Goal: Task Accomplishment & Management: Use online tool/utility

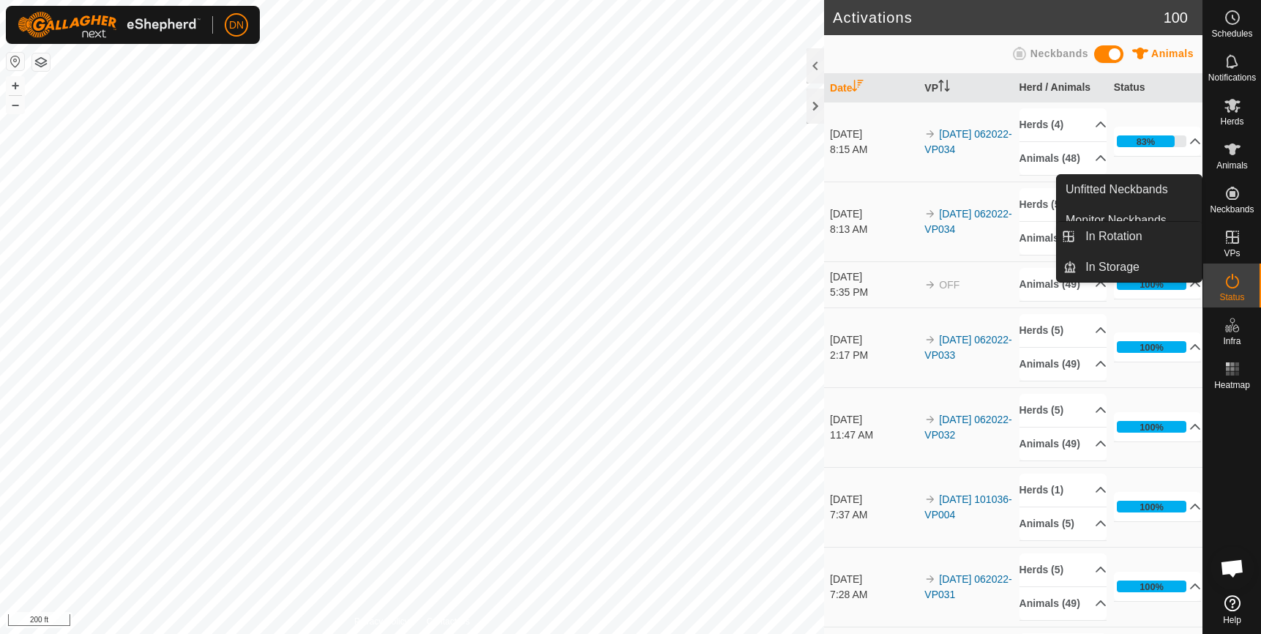
click at [1233, 236] on icon at bounding box center [1232, 237] width 13 height 13
click at [1233, 234] on icon at bounding box center [1233, 237] width 18 height 18
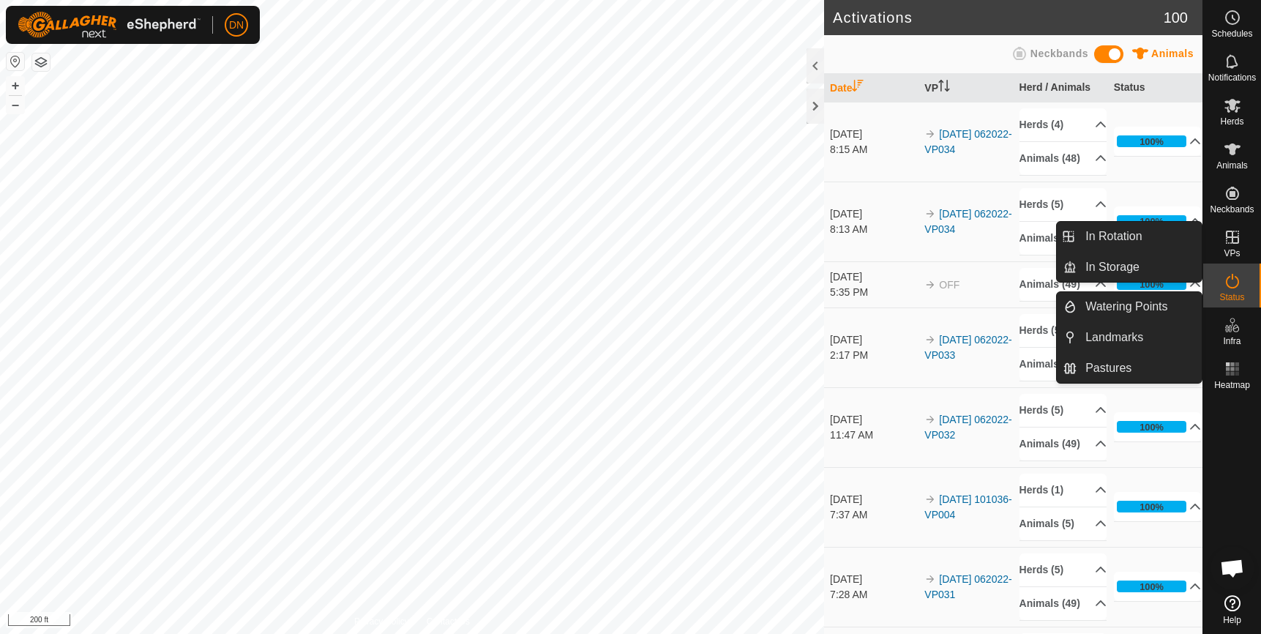
click at [1231, 231] on icon at bounding box center [1232, 237] width 13 height 13
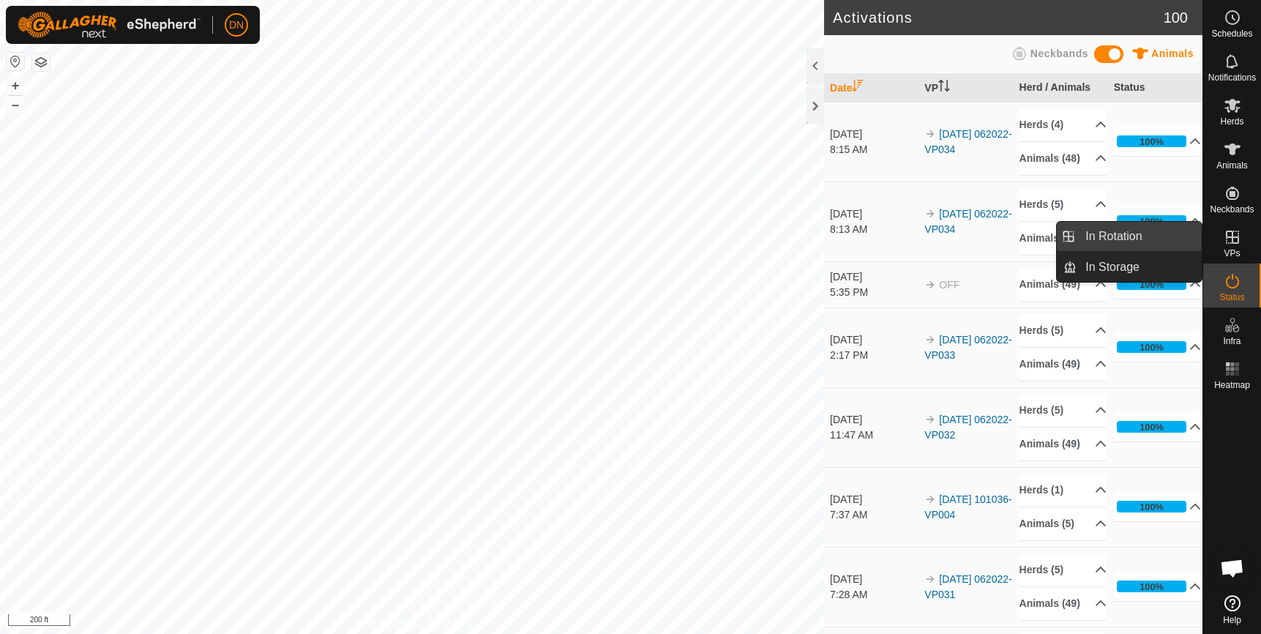
click at [1109, 232] on link "In Rotation" at bounding box center [1139, 236] width 125 height 29
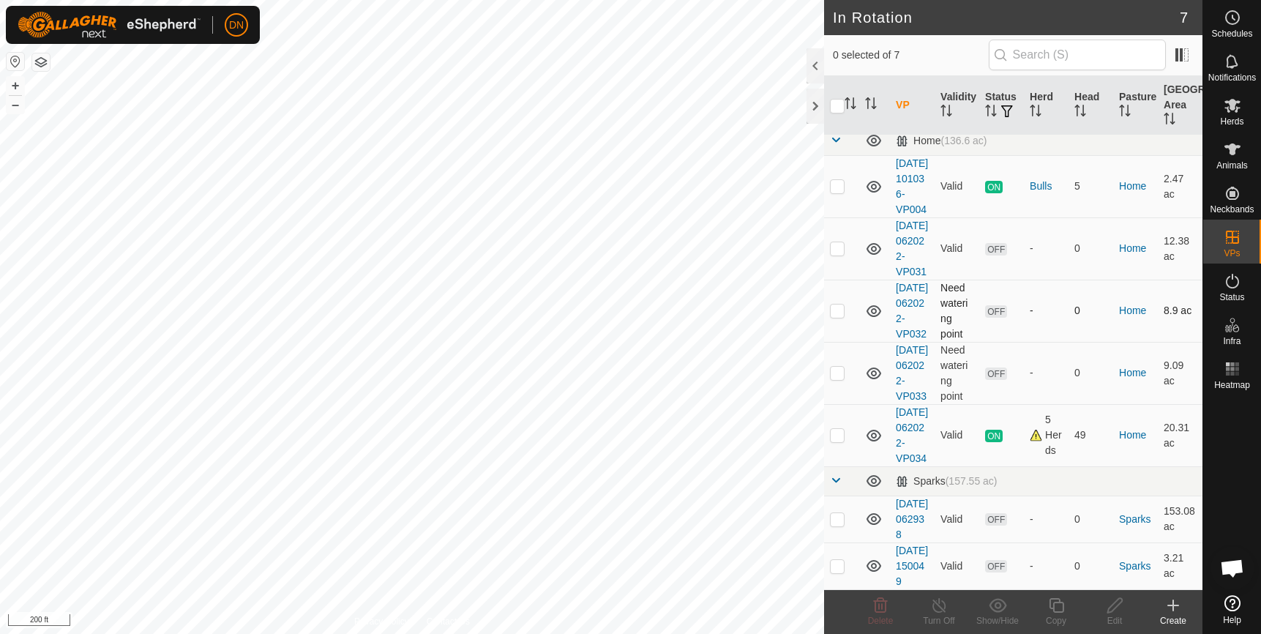
scroll to position [73, 0]
click at [832, 438] on p-checkbox at bounding box center [837, 435] width 15 height 12
click at [838, 441] on p-checkbox at bounding box center [837, 435] width 15 height 12
checkbox input "false"
click at [833, 367] on p-checkbox at bounding box center [837, 373] width 15 height 12
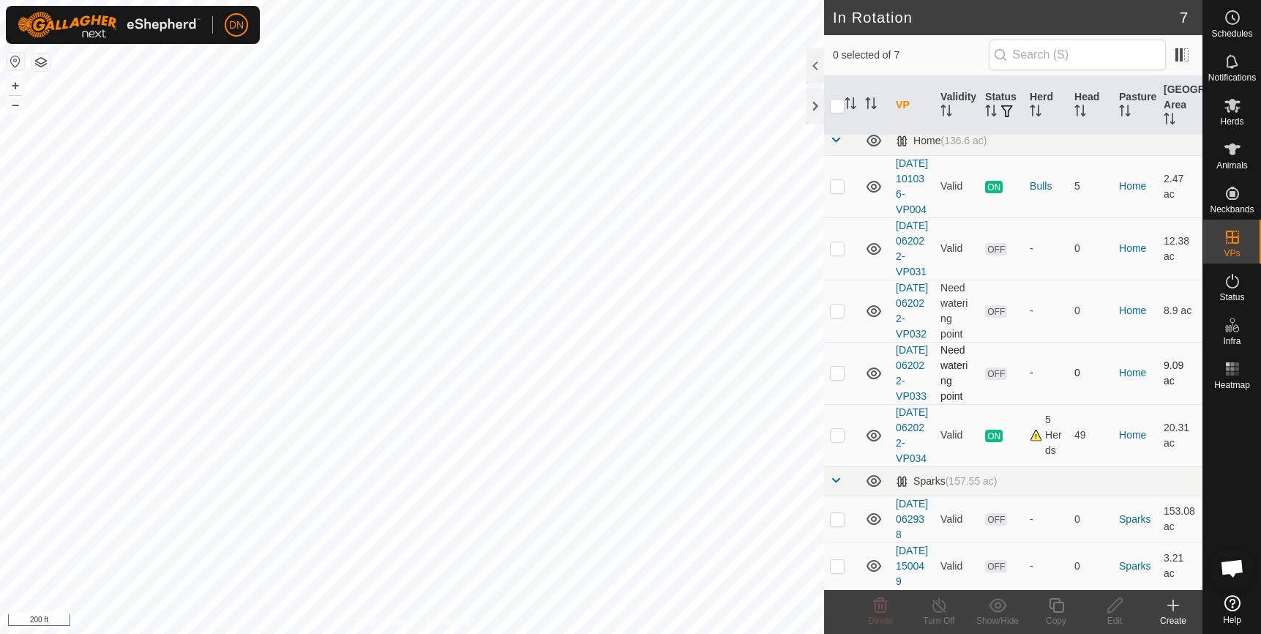
checkbox input "true"
click at [840, 438] on p-checkbox at bounding box center [837, 435] width 15 height 12
checkbox input "true"
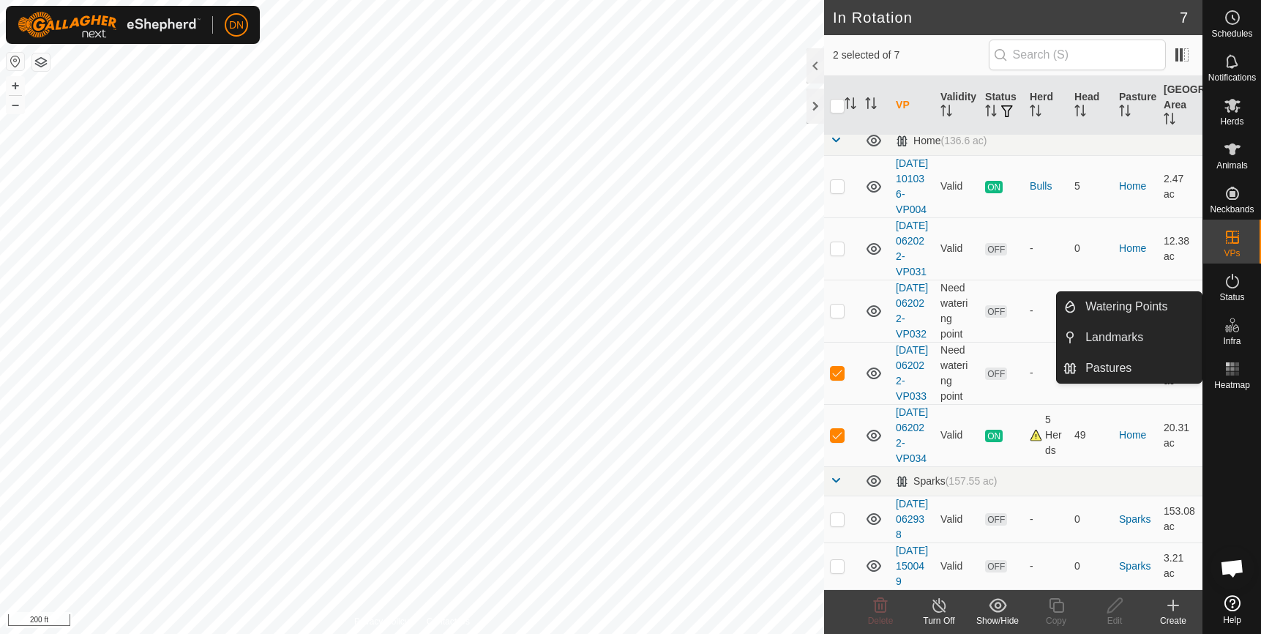
click at [1230, 329] on icon at bounding box center [1233, 325] width 18 height 18
click at [1105, 302] on link "Watering Points" at bounding box center [1139, 306] width 125 height 29
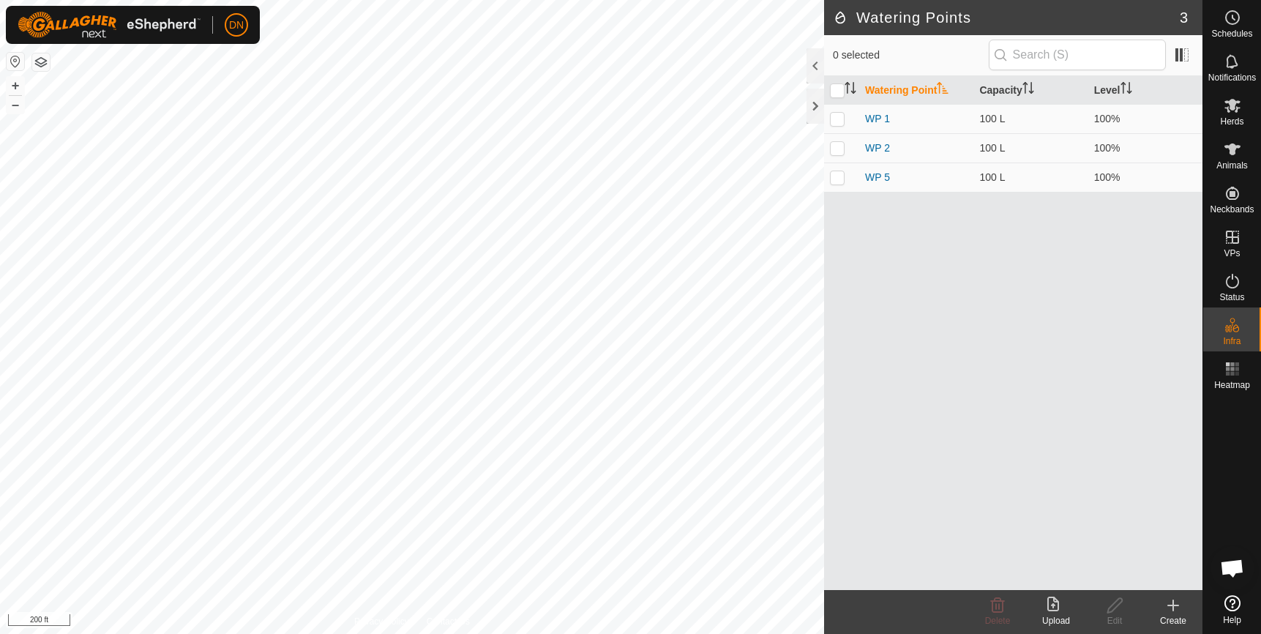
click at [1177, 605] on icon at bounding box center [1173, 605] width 10 height 0
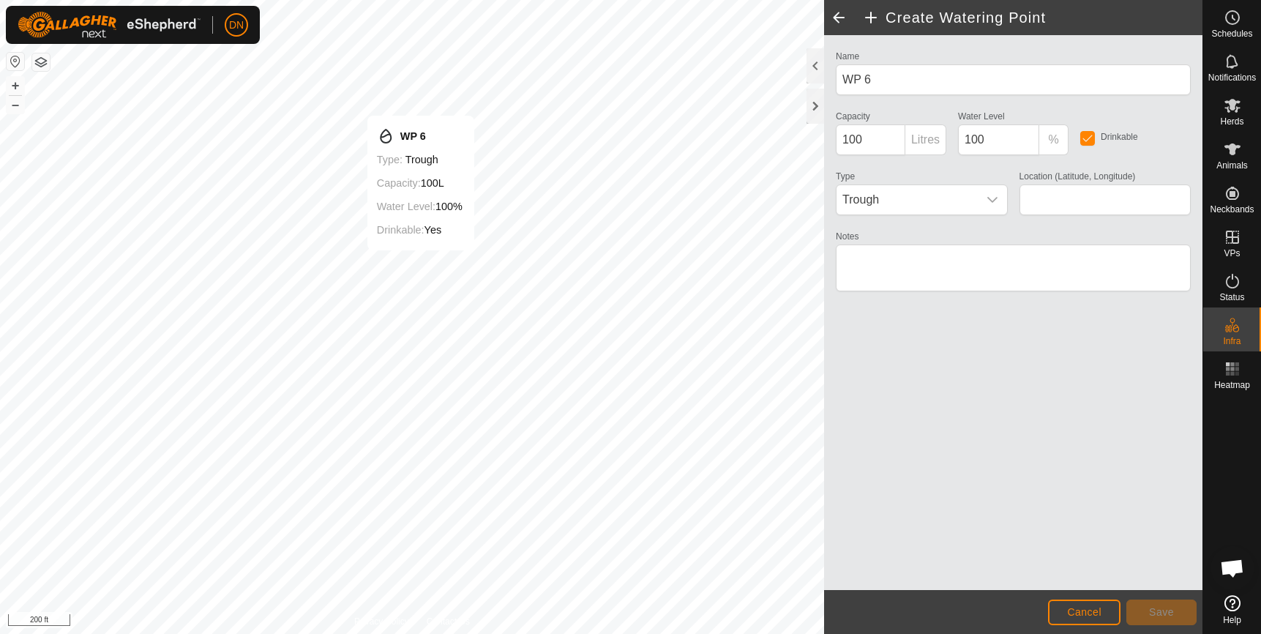
type input "43.828693, -90.914770"
click at [1171, 610] on span "Save" at bounding box center [1161, 612] width 25 height 12
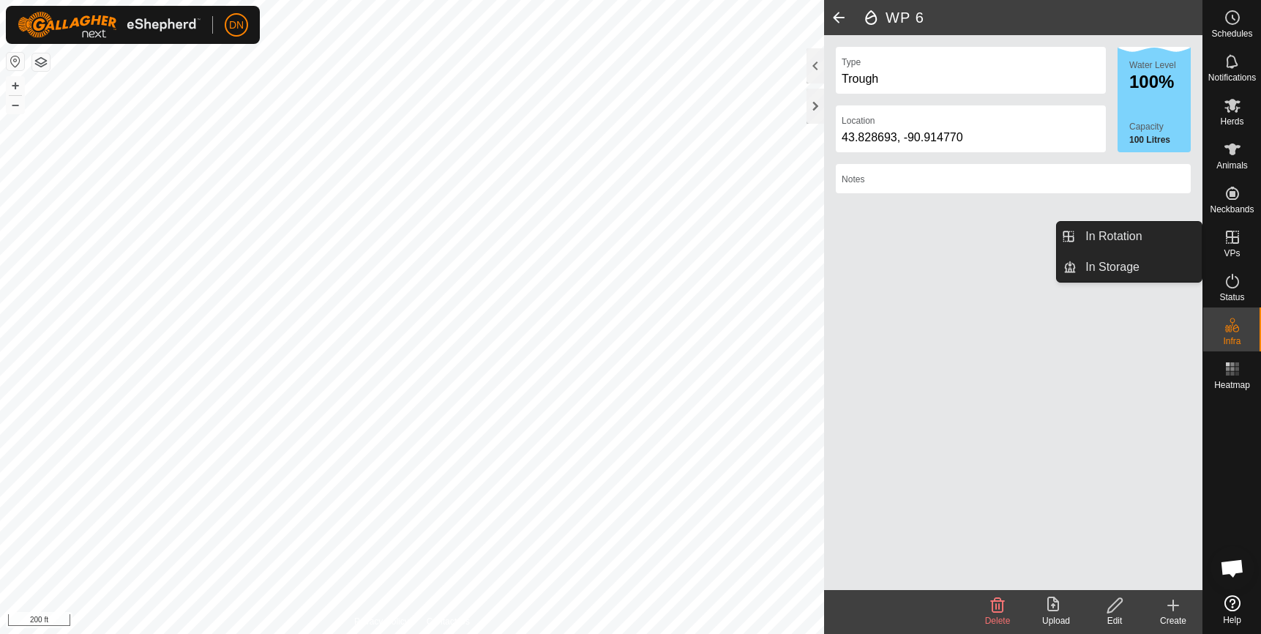
click at [1078, 234] on link "In Rotation" at bounding box center [1139, 236] width 125 height 29
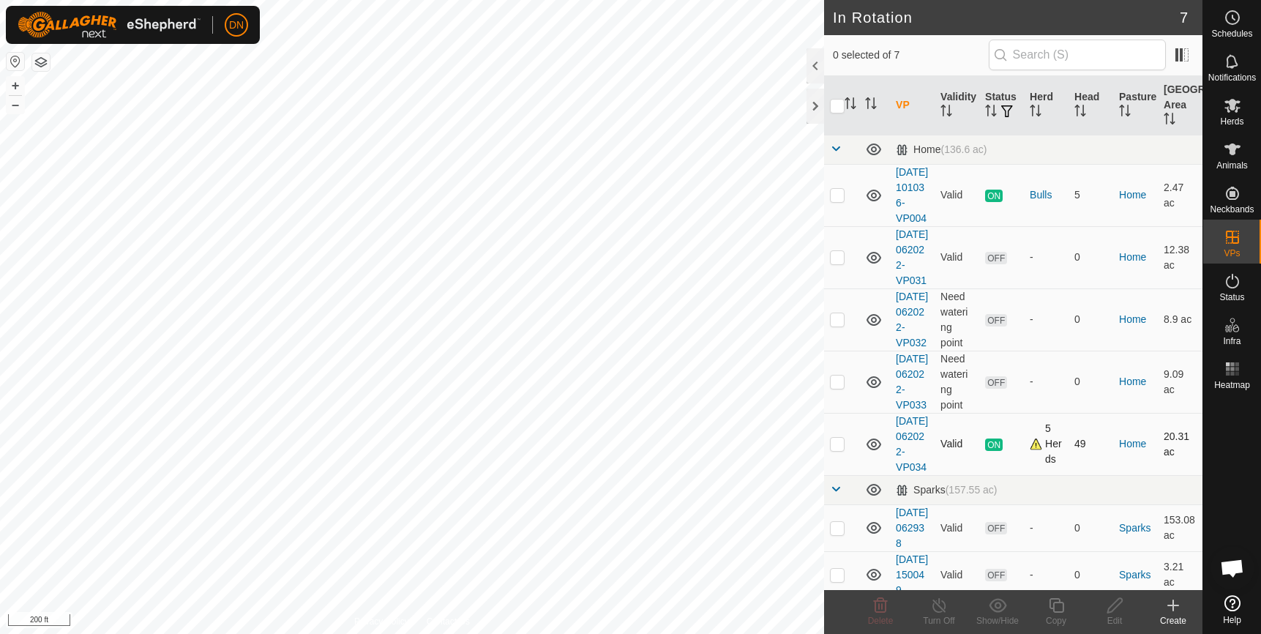
click at [834, 449] on p-checkbox at bounding box center [837, 444] width 15 height 12
checkbox input "true"
click at [1055, 605] on icon at bounding box center [1056, 606] width 18 height 18
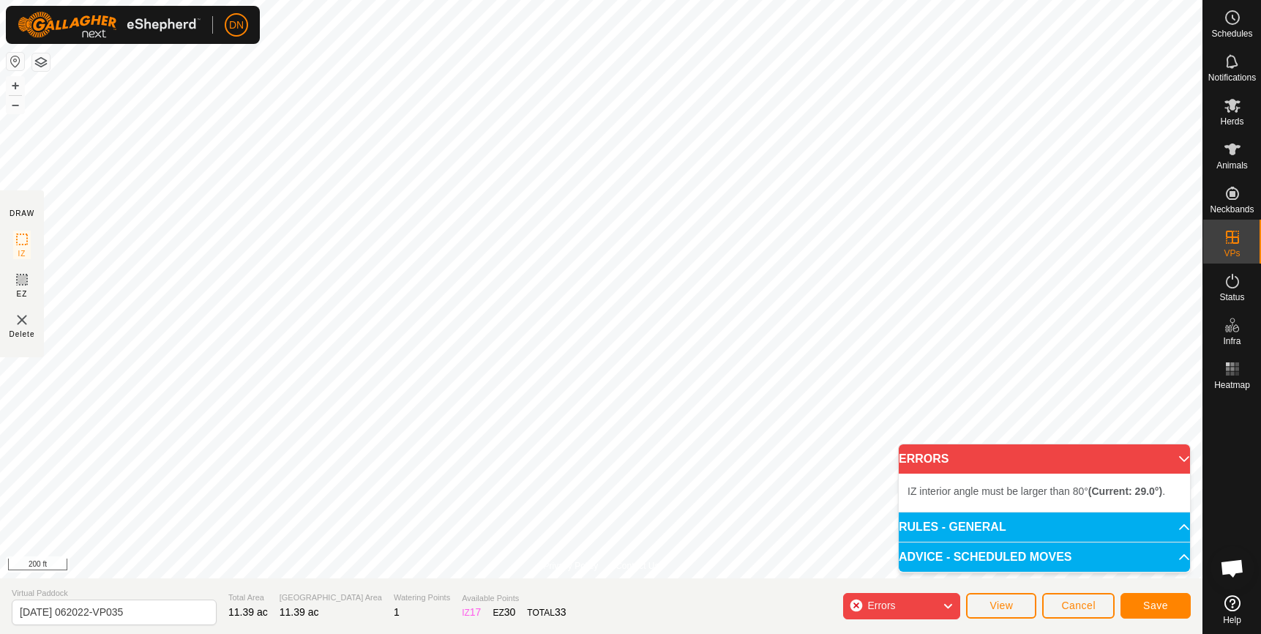
click at [931, 605] on div "Errors" at bounding box center [901, 606] width 117 height 26
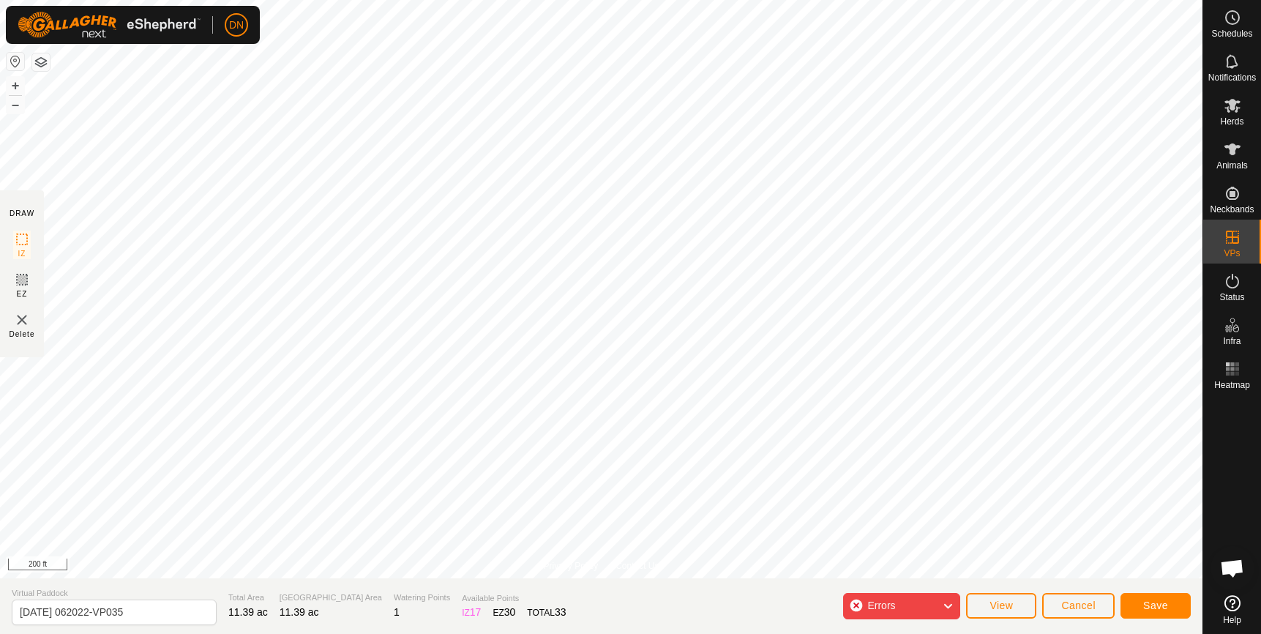
click at [950, 600] on icon at bounding box center [948, 606] width 12 height 19
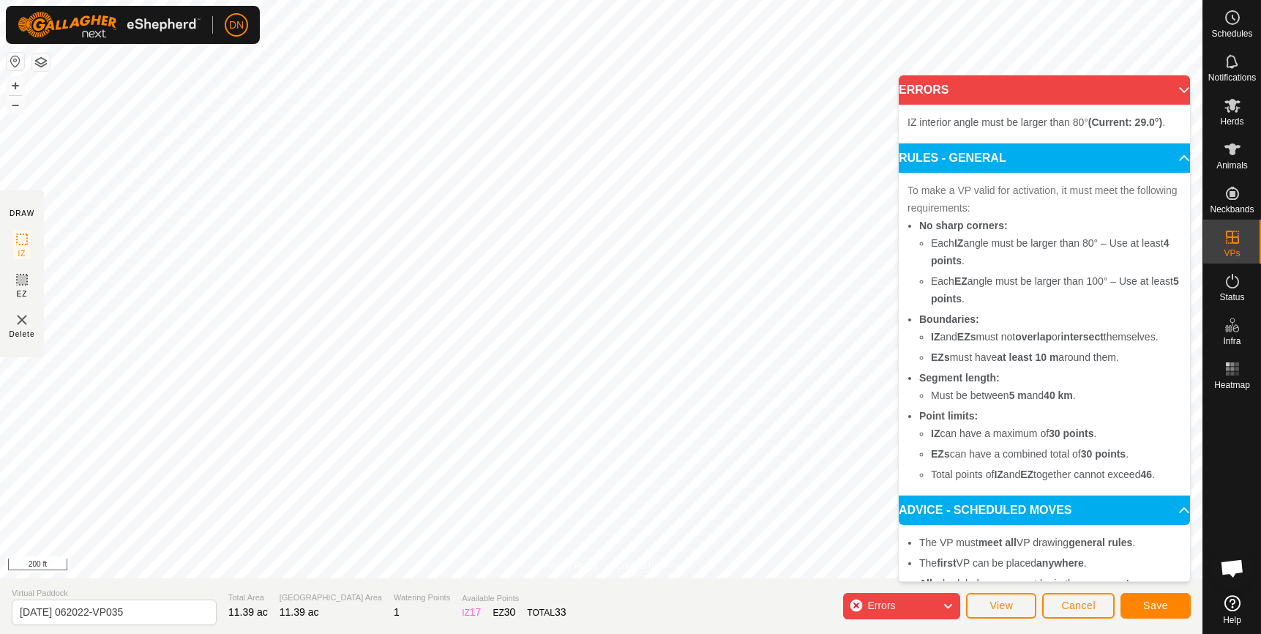
click at [950, 600] on icon at bounding box center [948, 606] width 12 height 19
click at [1154, 596] on button "Save" at bounding box center [1156, 606] width 70 height 26
click at [923, 421] on body "DN Schedules Notifications Herds Animals Neckbands VPs Status Infra Heatmap Hel…" at bounding box center [630, 317] width 1261 height 634
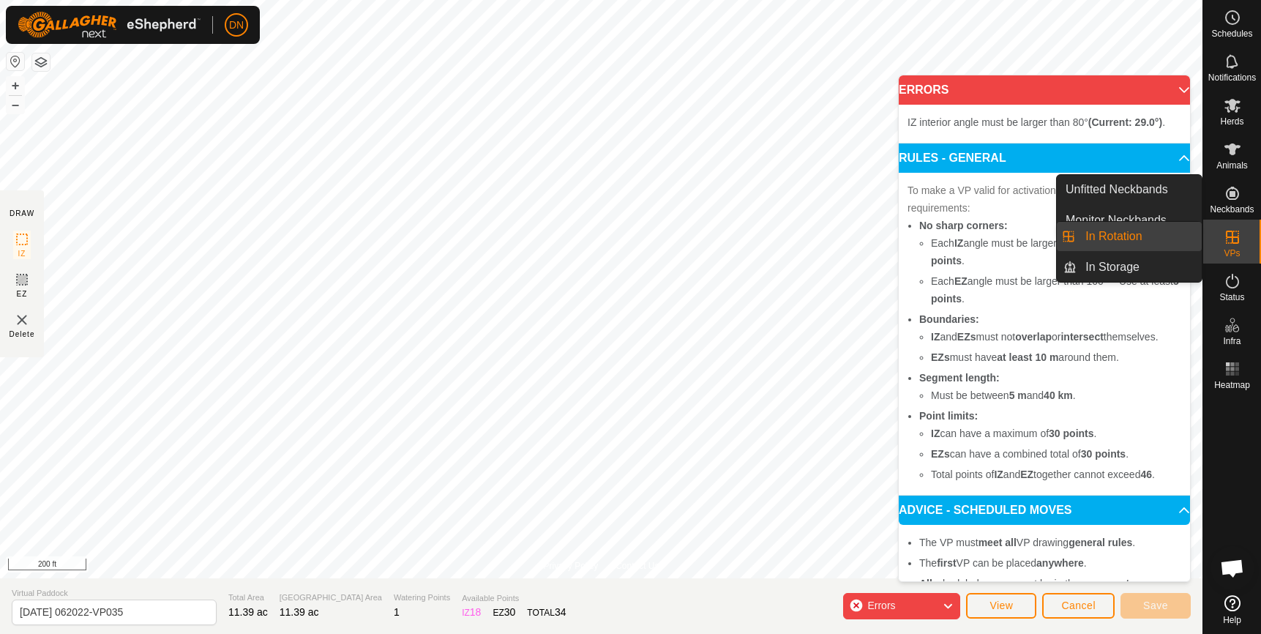
click at [1229, 239] on icon at bounding box center [1233, 237] width 18 height 18
click at [1084, 237] on link "In Rotation" at bounding box center [1139, 236] width 125 height 29
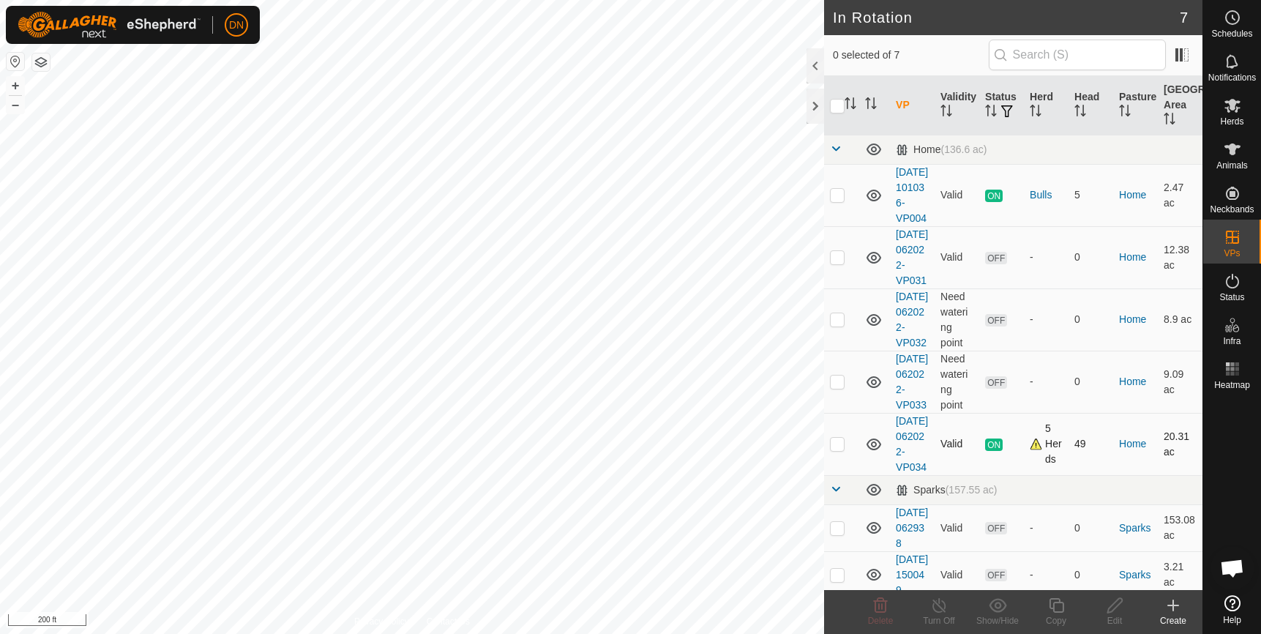
click at [837, 449] on p-checkbox at bounding box center [837, 444] width 15 height 12
checkbox input "true"
click at [1061, 610] on icon at bounding box center [1056, 606] width 18 height 18
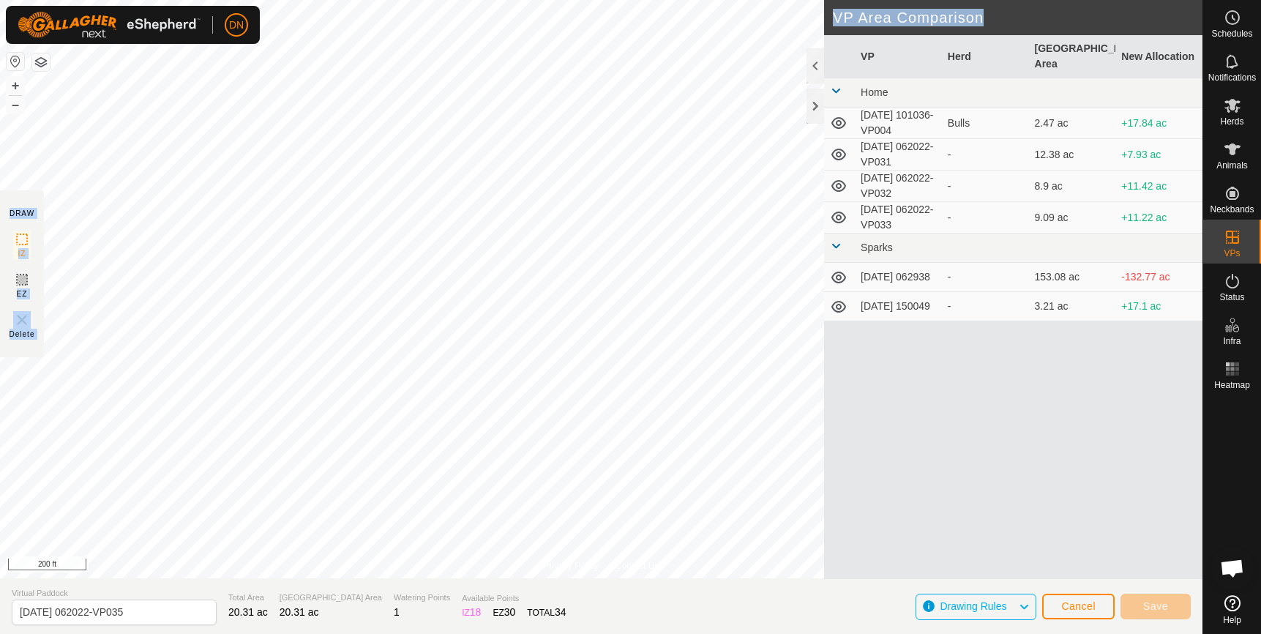
click at [420, 406] on div "Privacy Policy Contact Us Type: Inclusion Zone undefined Animal + – ⇧ i 200 ft …" at bounding box center [601, 317] width 1203 height 634
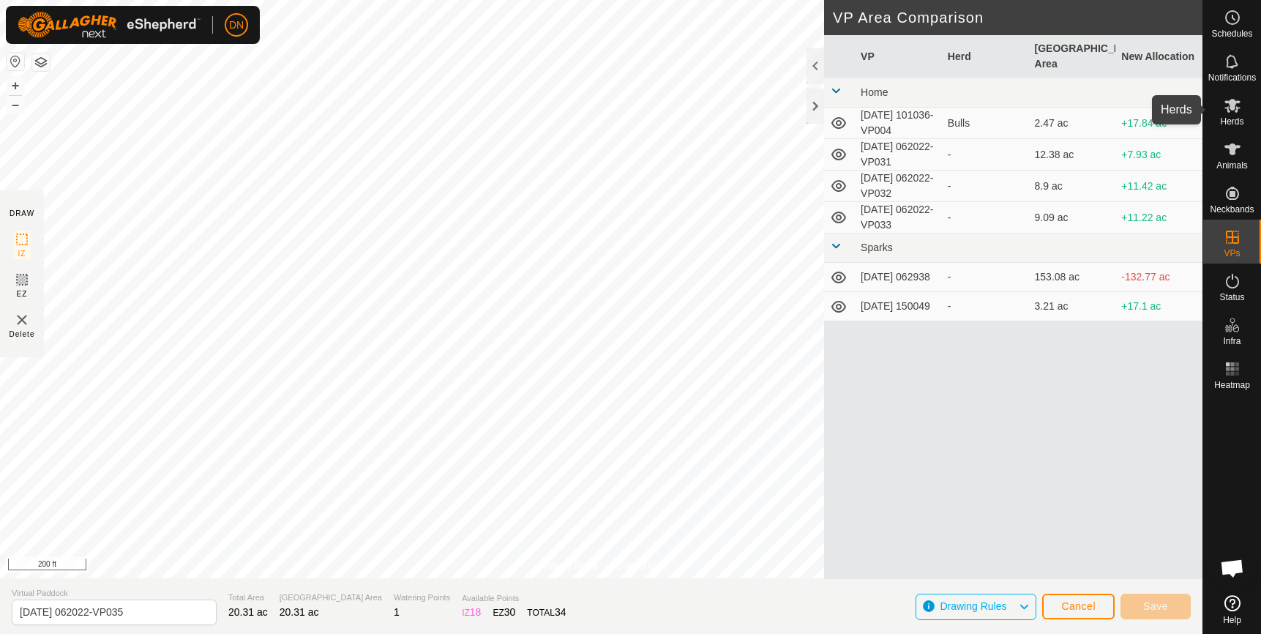
click at [1236, 102] on icon at bounding box center [1233, 106] width 16 height 14
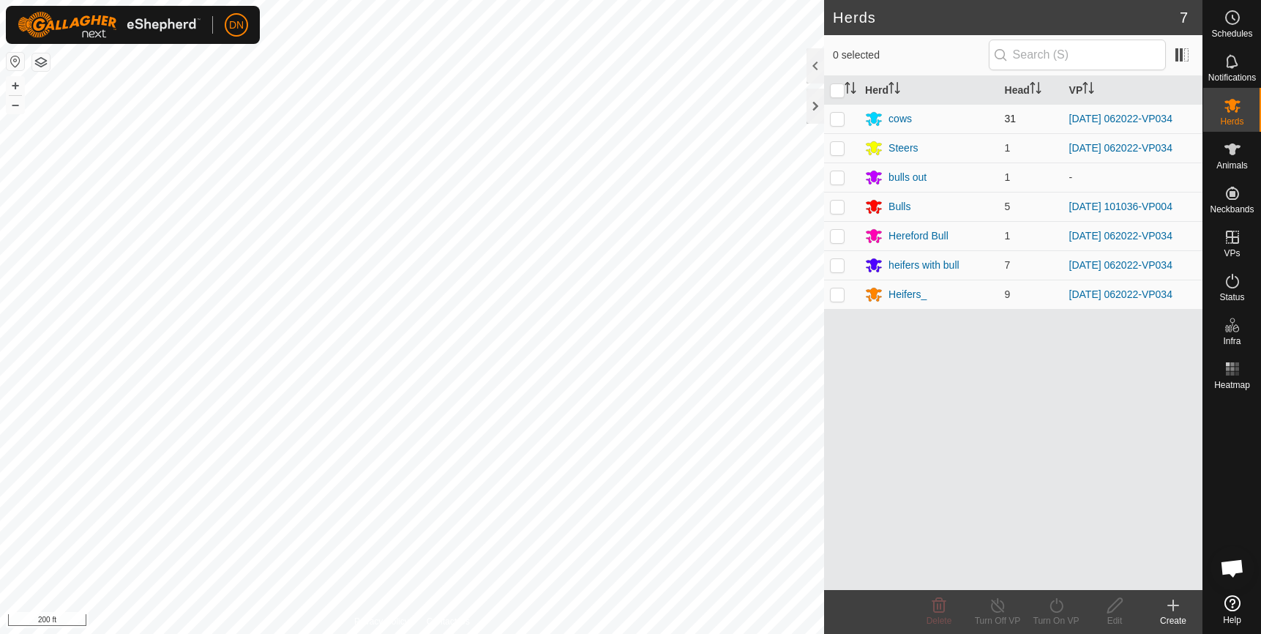
click at [836, 118] on p-checkbox at bounding box center [837, 119] width 15 height 12
checkbox input "true"
click at [840, 153] on p-checkbox at bounding box center [837, 148] width 15 height 12
checkbox input "true"
click at [833, 239] on p-checkbox at bounding box center [837, 236] width 15 height 12
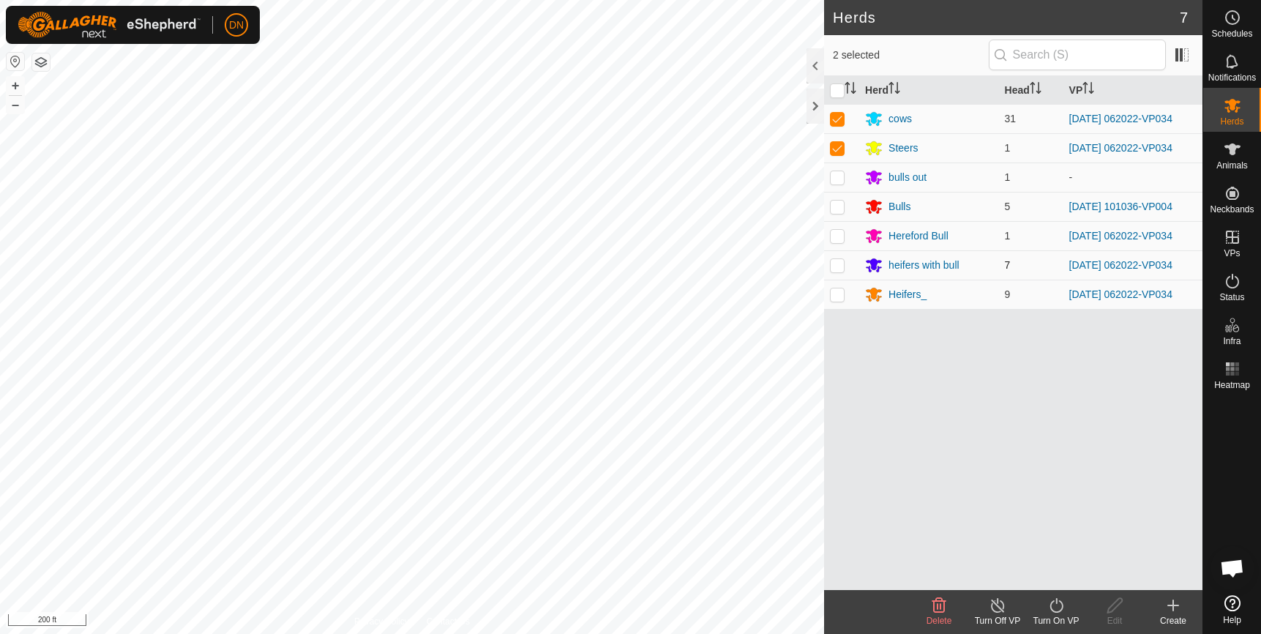
checkbox input "true"
drag, startPoint x: 837, startPoint y: 274, endPoint x: 837, endPoint y: 283, distance: 8.1
click at [837, 279] on td at bounding box center [841, 264] width 35 height 29
checkbox input "true"
click at [837, 293] on p-checkbox at bounding box center [837, 294] width 15 height 12
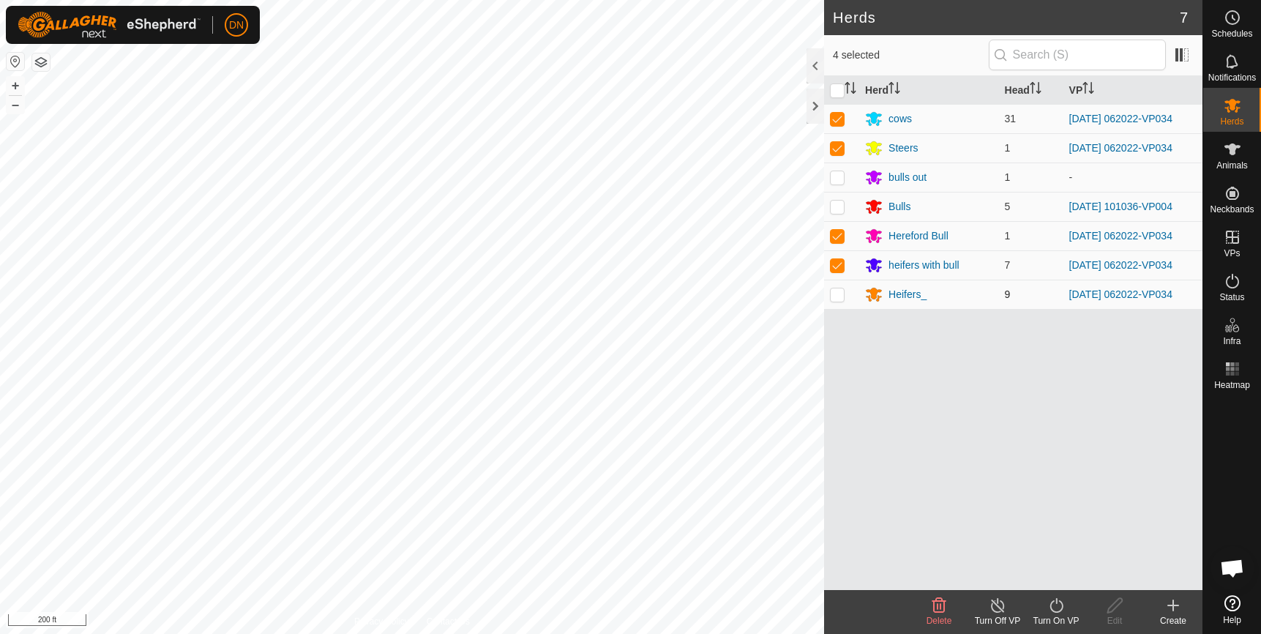
checkbox input "true"
click at [1056, 605] on icon at bounding box center [1056, 606] width 18 height 18
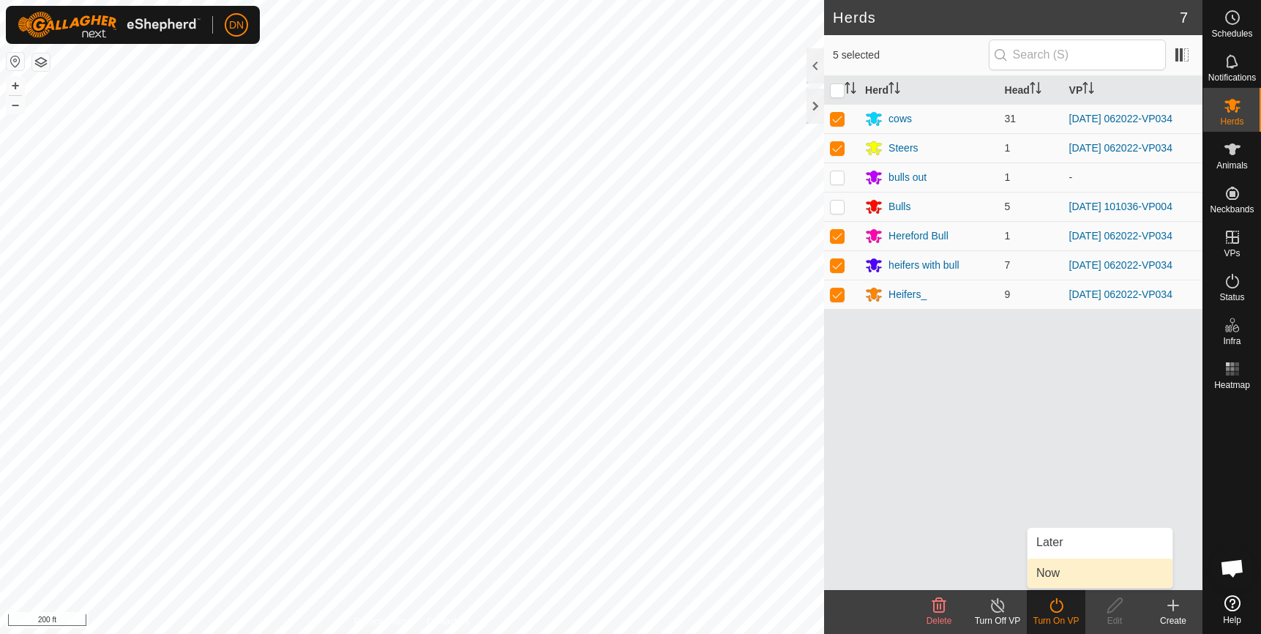
click at [1072, 580] on link "Now" at bounding box center [1100, 573] width 145 height 29
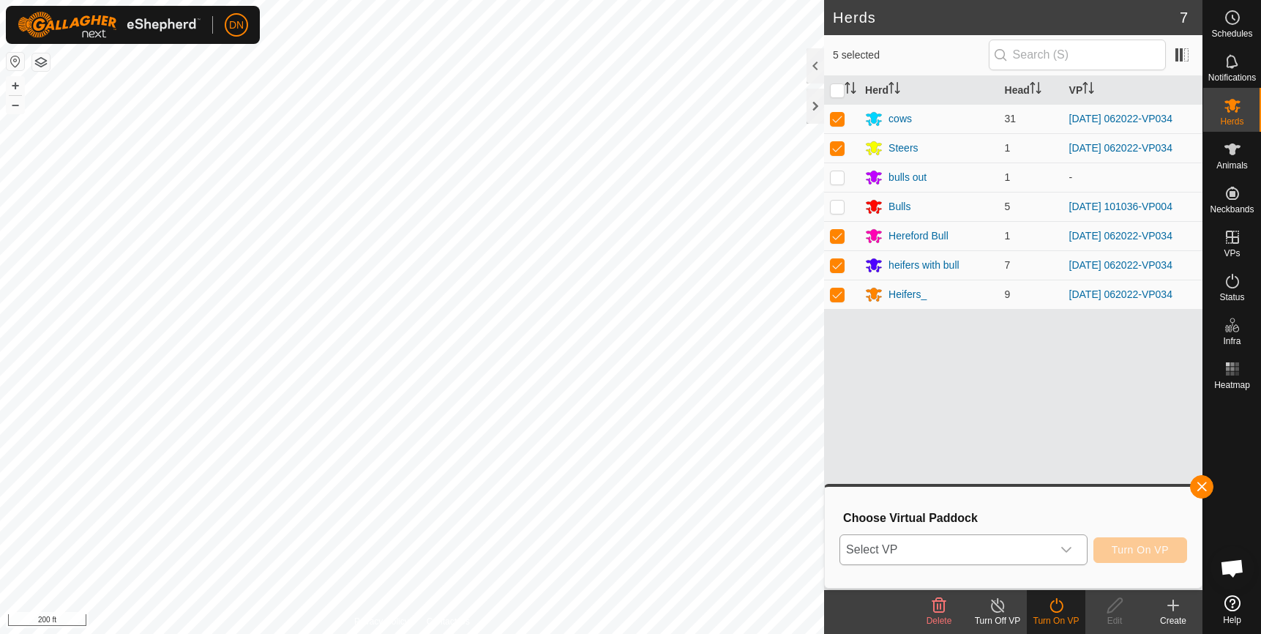
click at [1068, 549] on icon "dropdown trigger" at bounding box center [1067, 550] width 12 height 12
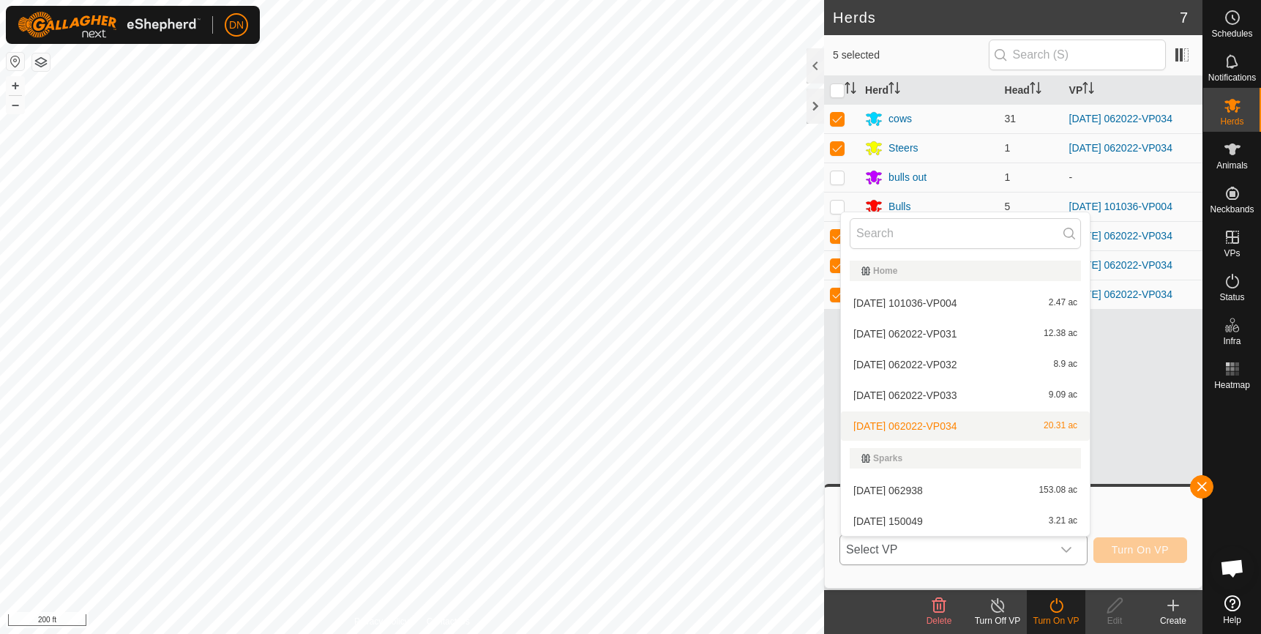
click at [1015, 425] on li "2025-08-12 062022-VP034 20.31 ac" at bounding box center [965, 425] width 249 height 29
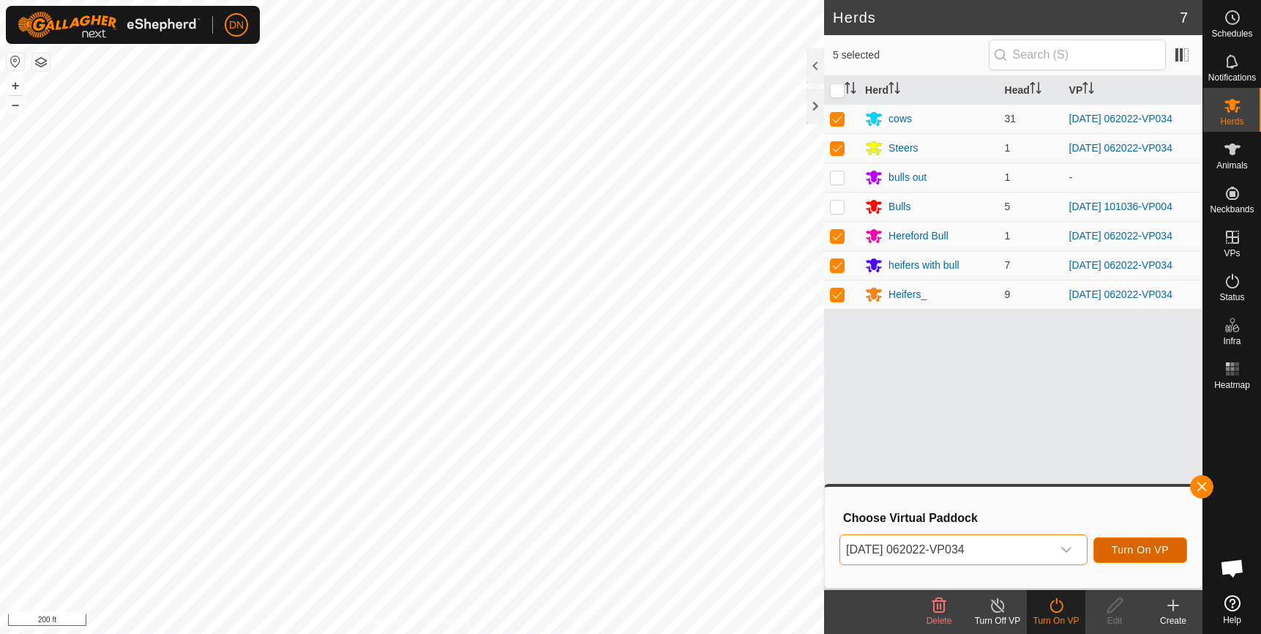
click at [1151, 538] on button "Turn On VP" at bounding box center [1141, 550] width 94 height 26
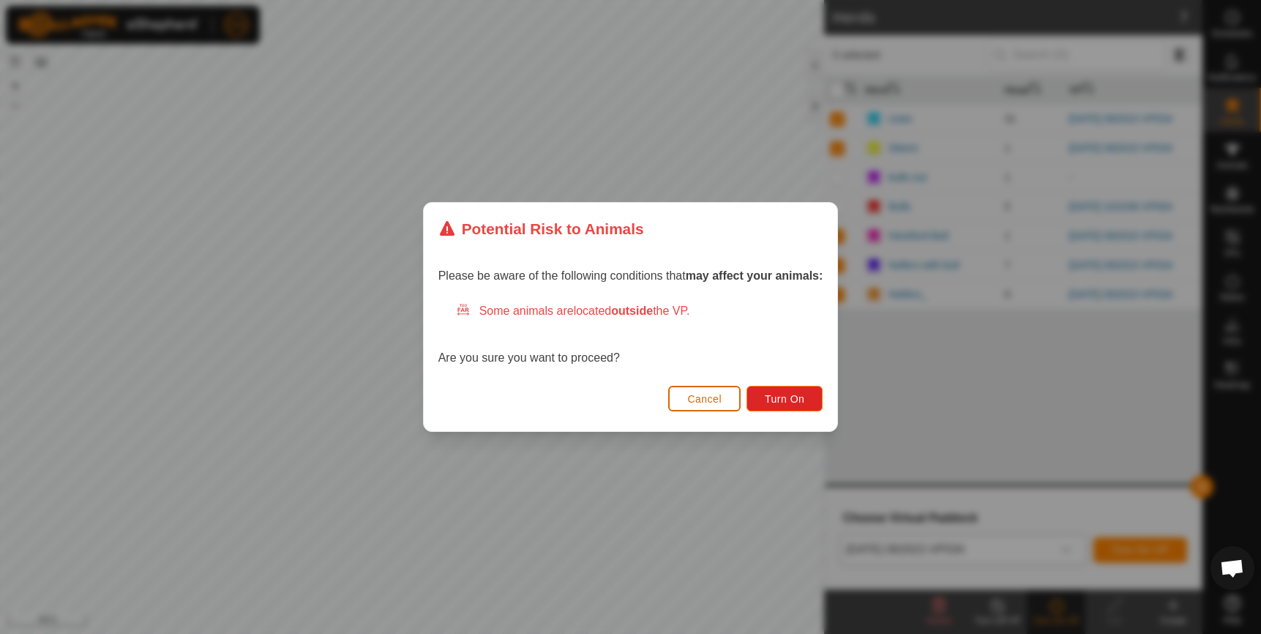
drag, startPoint x: 643, startPoint y: 344, endPoint x: 740, endPoint y: 327, distance: 98.1
click at [740, 327] on div "Some animals are located outside the VP. Are you sure you want to proceed?" at bounding box center [630, 334] width 385 height 64
click at [787, 404] on span "Turn On" at bounding box center [785, 399] width 40 height 12
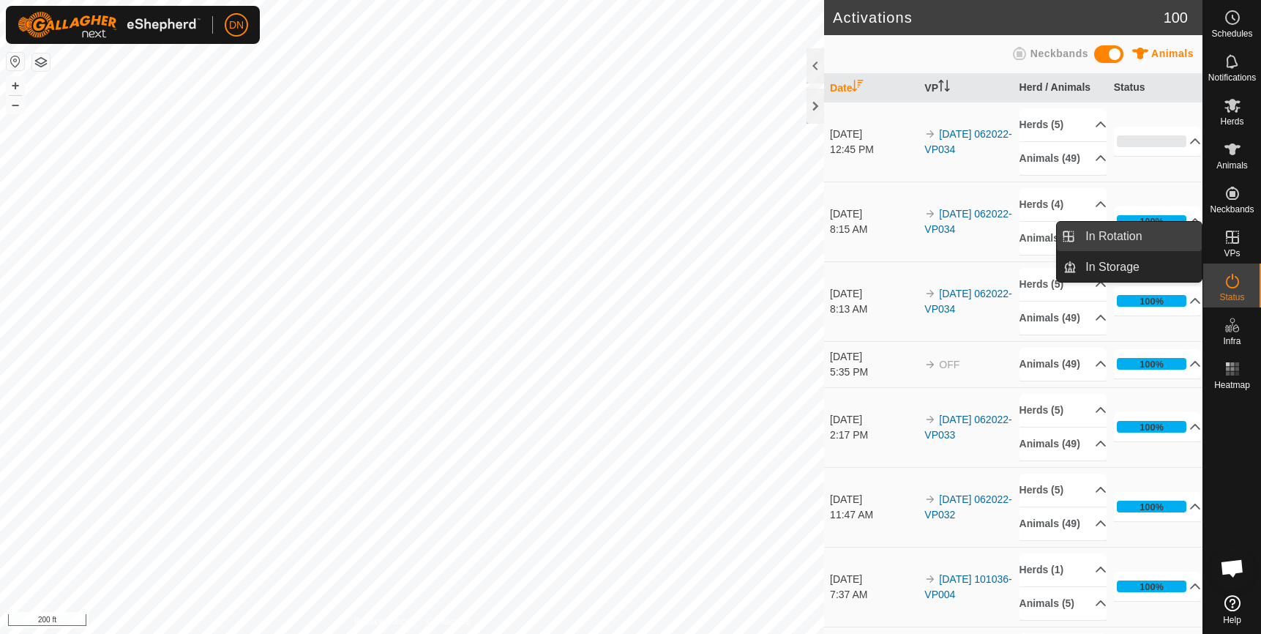
drag, startPoint x: 1173, startPoint y: 239, endPoint x: 1137, endPoint y: 233, distance: 37.1
click at [1137, 233] on link "In Rotation" at bounding box center [1139, 236] width 125 height 29
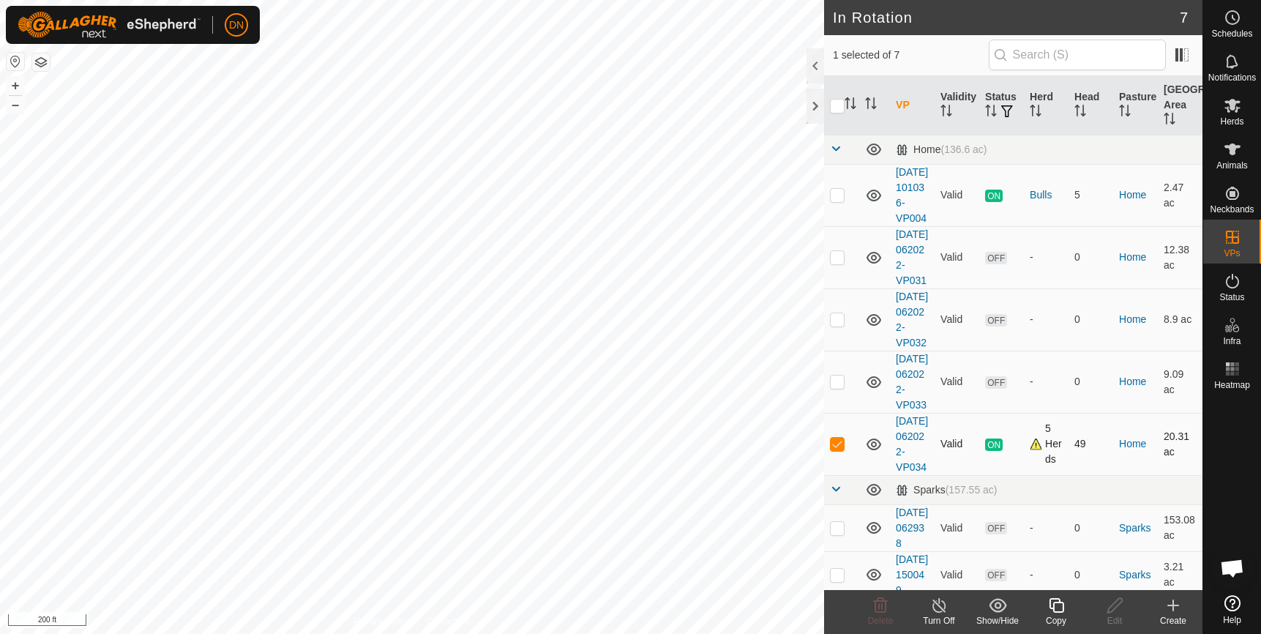
click at [830, 449] on p-checkbox at bounding box center [837, 444] width 15 height 12
checkbox input "false"
click at [1233, 282] on icon at bounding box center [1233, 281] width 18 height 18
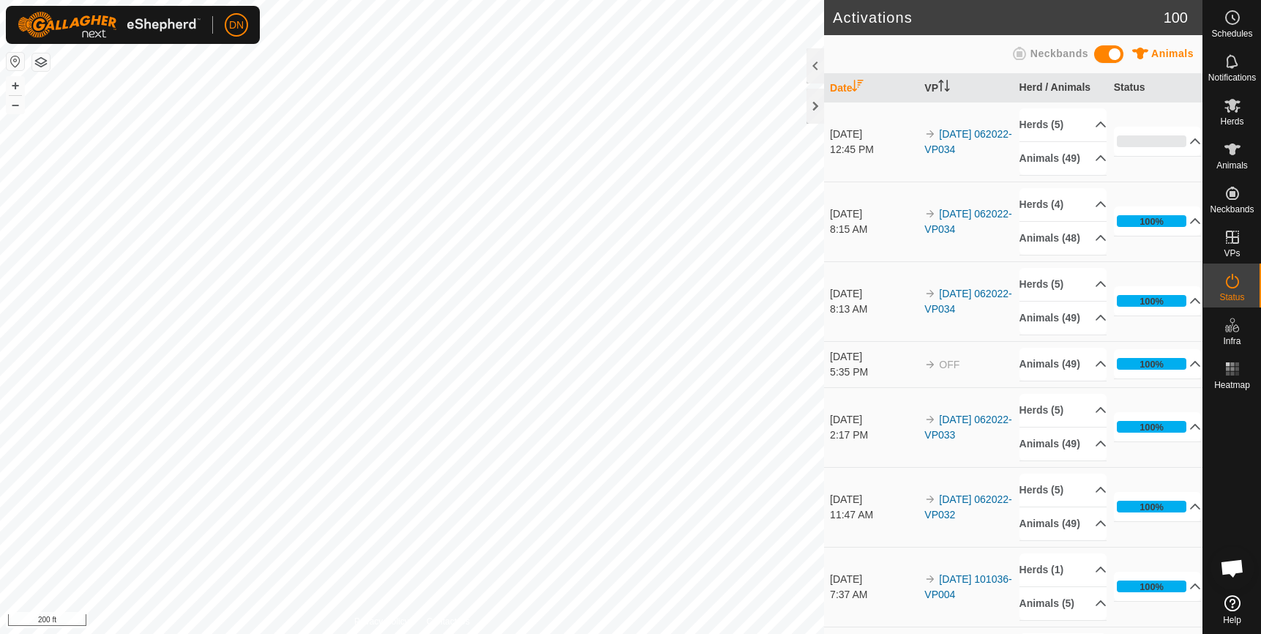
click at [1233, 281] on icon at bounding box center [1233, 281] width 18 height 18
click at [954, 155] on link "[DATE] 062022-VP034" at bounding box center [968, 141] width 87 height 27
